Goal: Information Seeking & Learning: Understand process/instructions

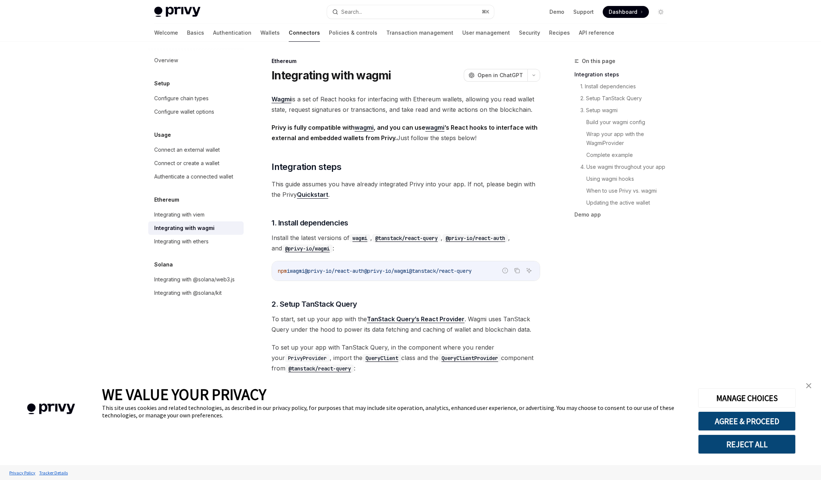
click at [810, 384] on img "close banner" at bounding box center [808, 385] width 5 height 5
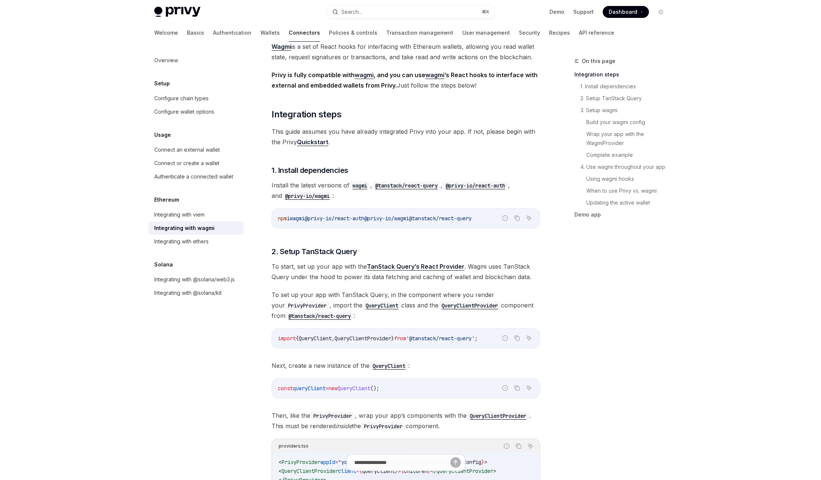
scroll to position [54, 0]
copy span "@tanstack"
drag, startPoint x: 429, startPoint y: 337, endPoint x: 457, endPoint y: 338, distance: 28.0
click at [457, 338] on span "'@tanstack/react-query'" at bounding box center [440, 336] width 69 height 7
drag, startPoint x: 493, startPoint y: 336, endPoint x: 430, endPoint y: 336, distance: 63.3
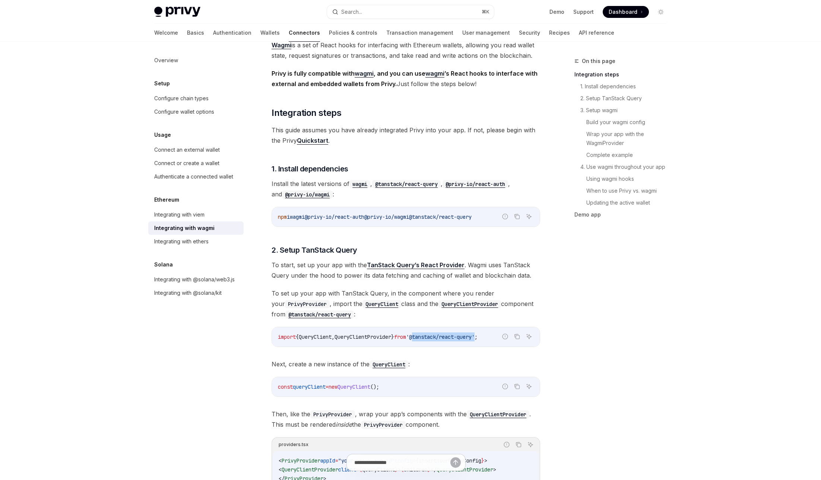
click at [430, 336] on span "'@tanstack/react-query'" at bounding box center [440, 336] width 69 height 7
copy span "@tanstack/react-query"
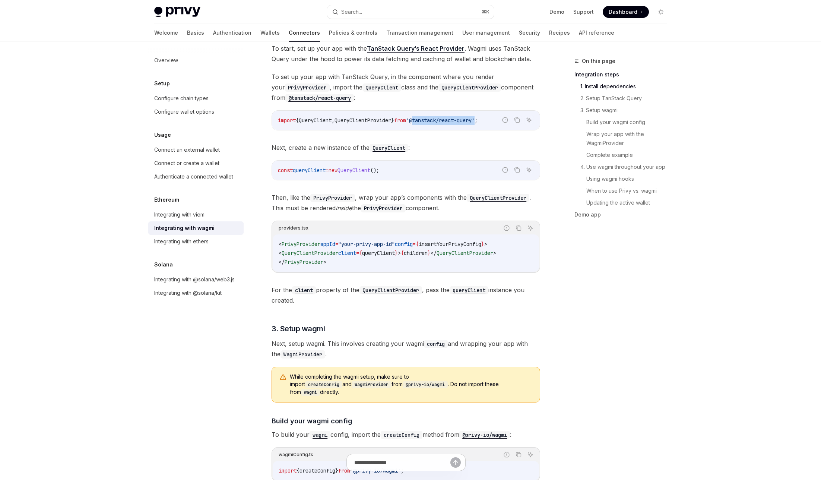
scroll to position [273, 0]
